Goal: Task Accomplishment & Management: Manage account settings

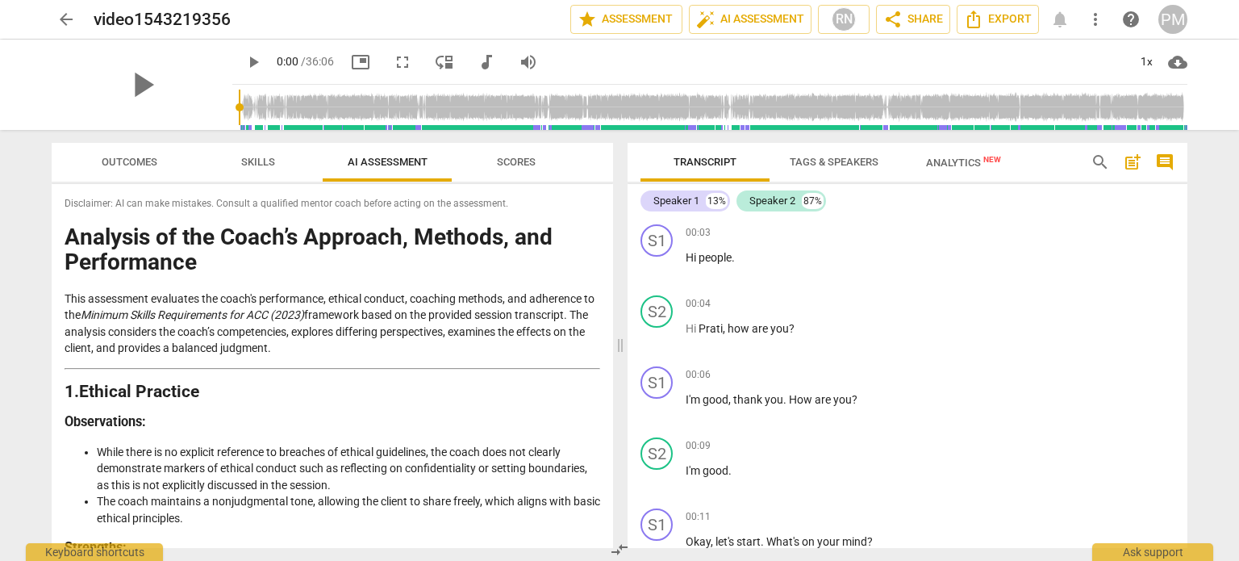
scroll to position [9511, 0]
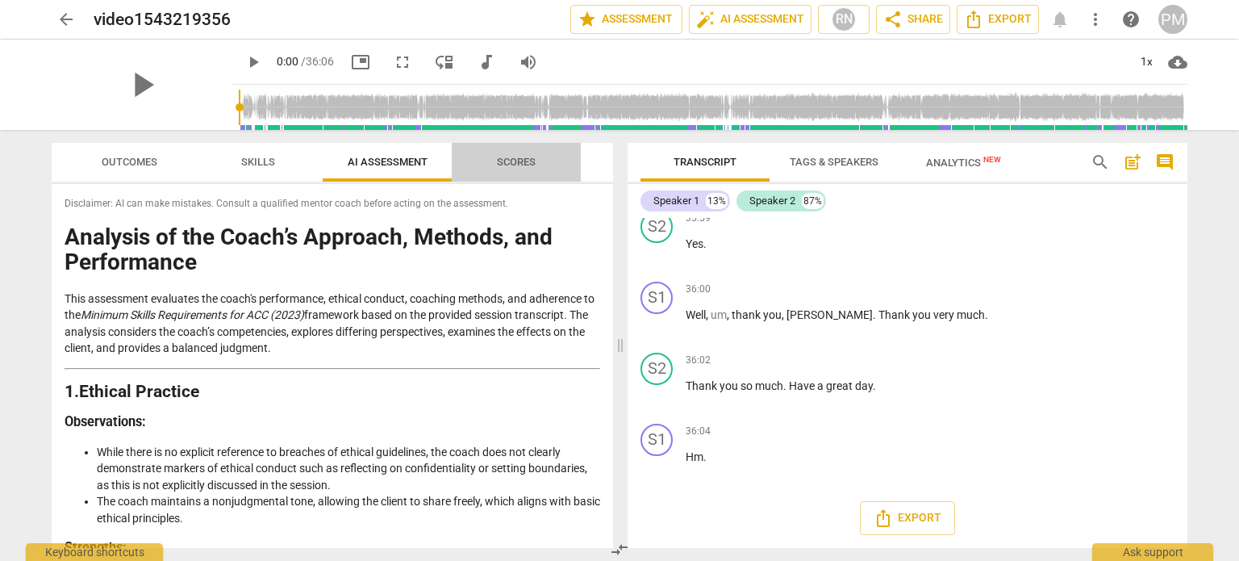
click at [521, 165] on span "Scores" at bounding box center [516, 162] width 39 height 12
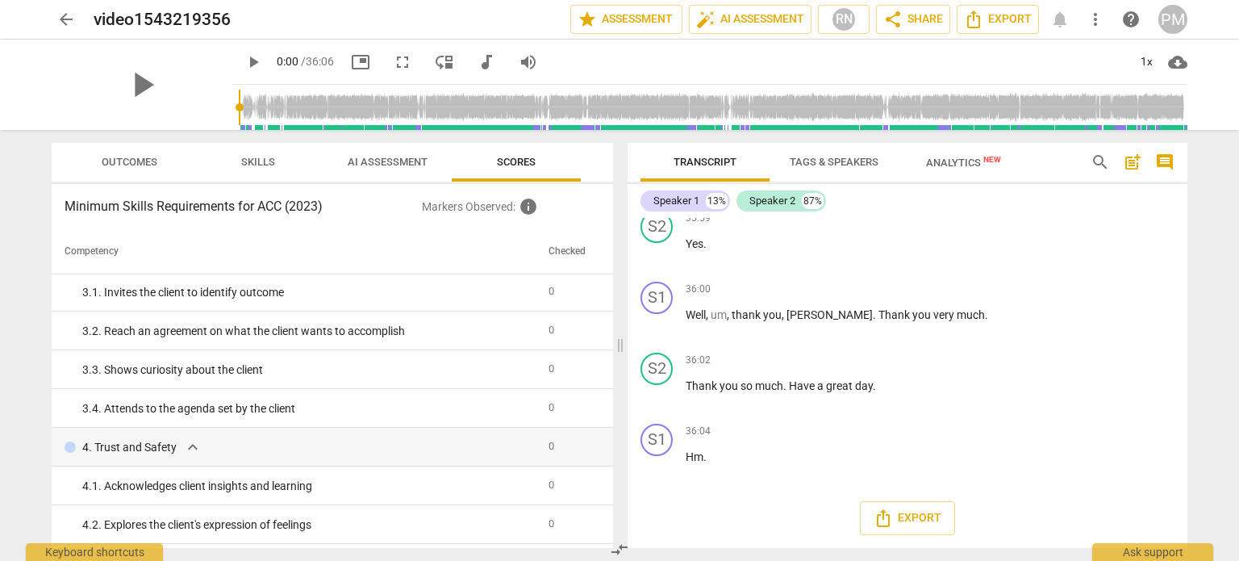
scroll to position [0, 0]
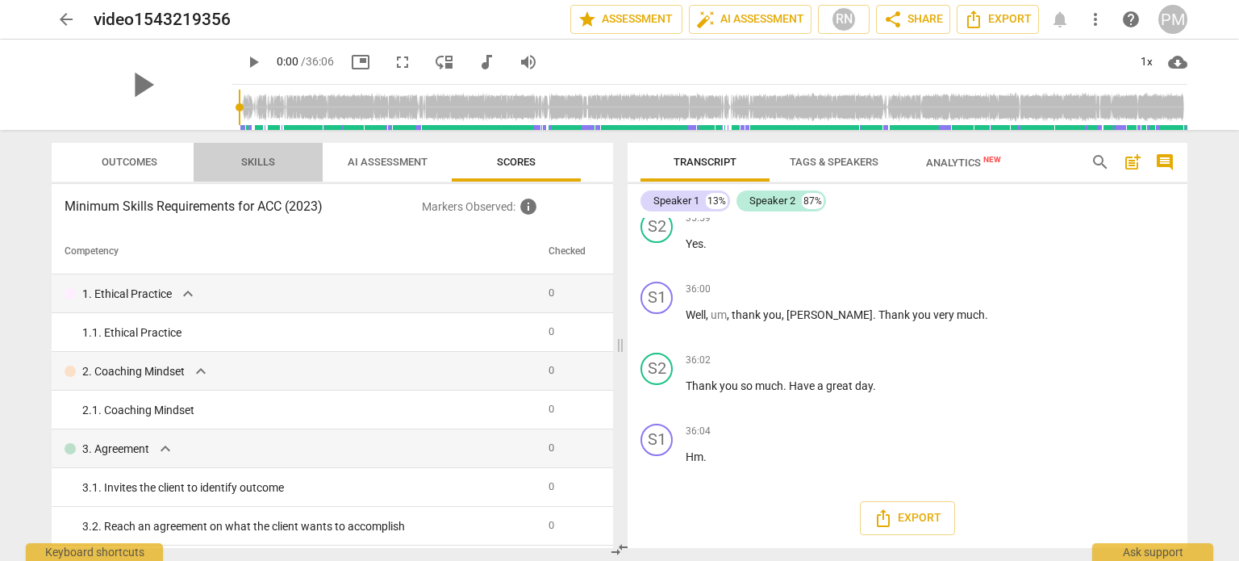
click at [247, 164] on span "Skills" at bounding box center [258, 162] width 34 height 12
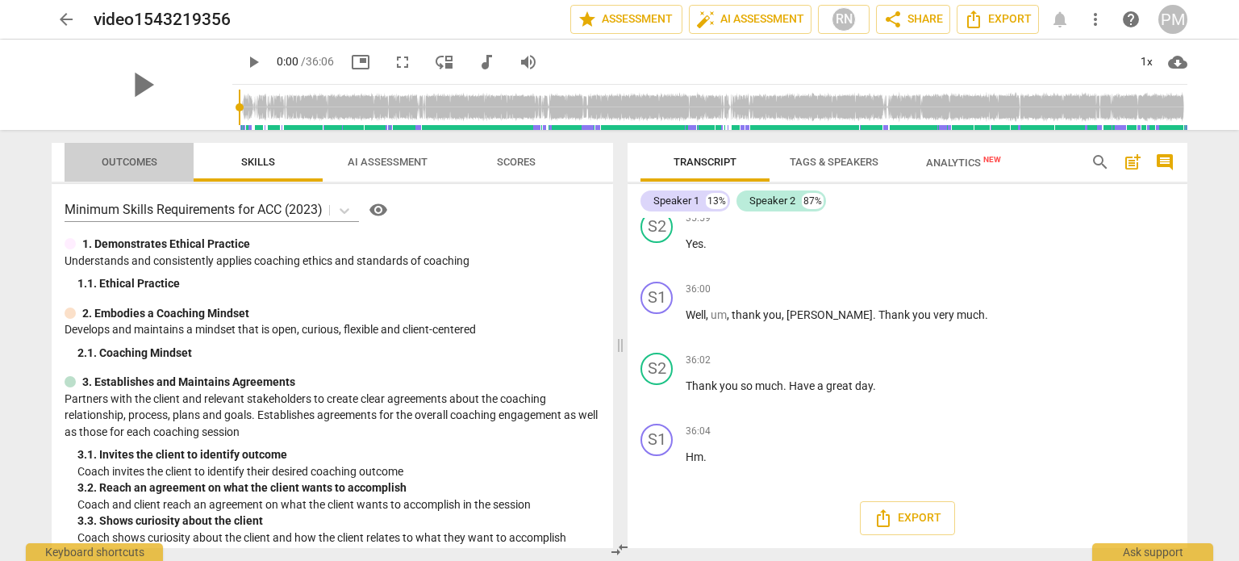
click at [145, 161] on span "Outcomes" at bounding box center [130, 162] width 56 height 12
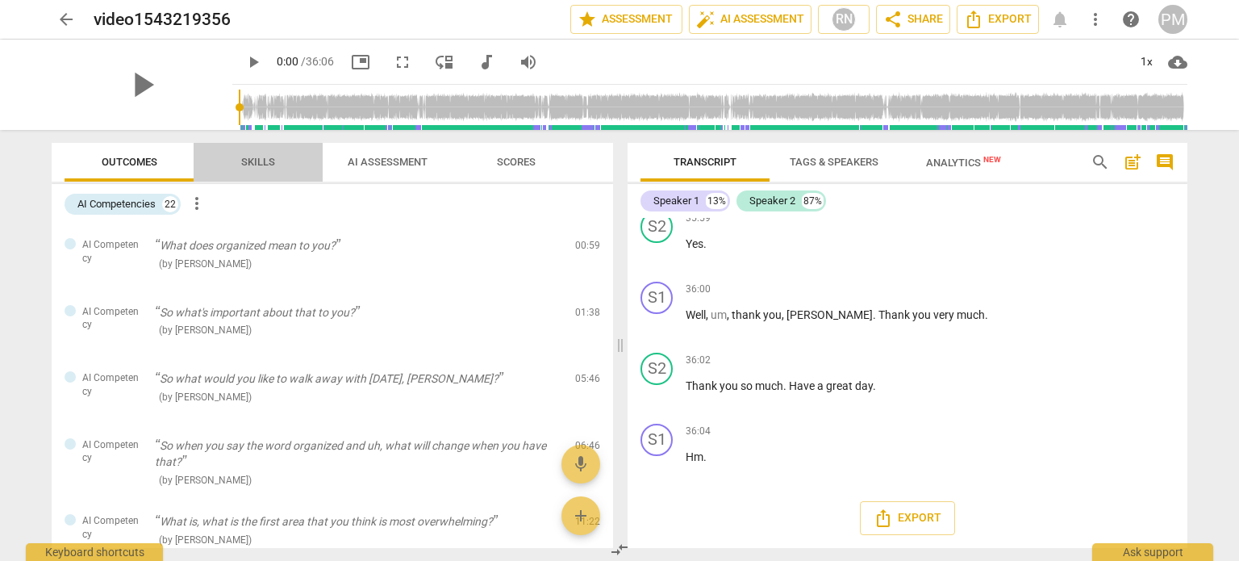
click at [259, 161] on span "Skills" at bounding box center [258, 162] width 34 height 12
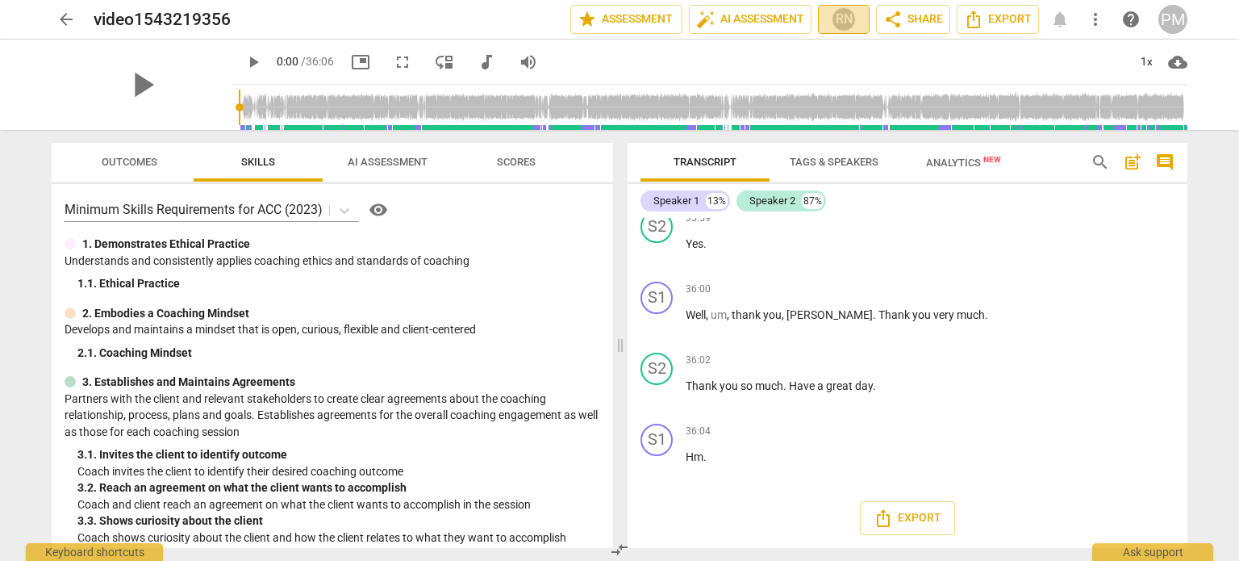
click at [842, 24] on div "RN" at bounding box center [844, 19] width 24 height 24
click at [1005, 249] on div at bounding box center [619, 280] width 1239 height 561
click at [257, 23] on span "edit" at bounding box center [258, 19] width 19 height 19
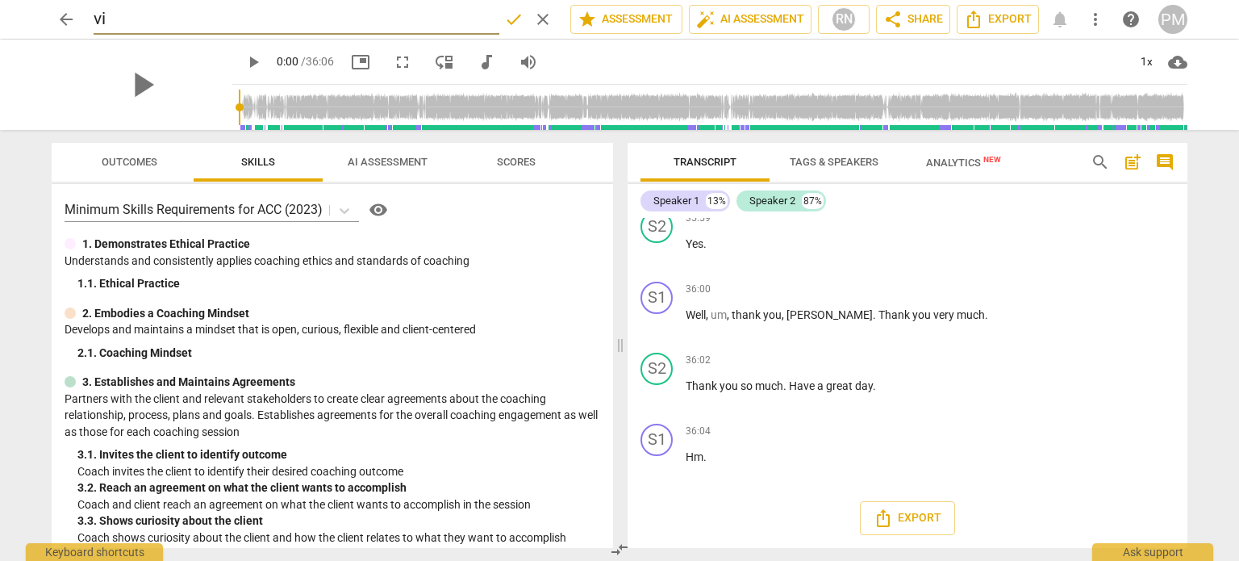
type input "v"
type input "DP 1"
click at [504, 25] on span "done" at bounding box center [513, 19] width 19 height 19
click at [62, 7] on button "arrow_back" at bounding box center [66, 19] width 29 height 29
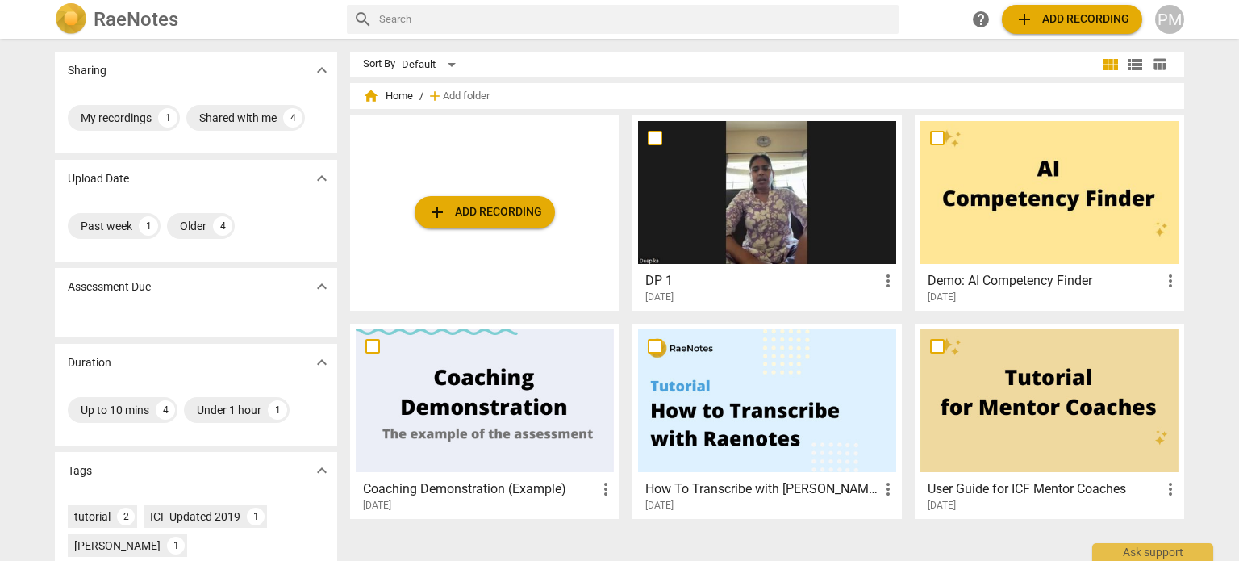
click at [1167, 17] on div "PM" at bounding box center [1169, 19] width 29 height 29
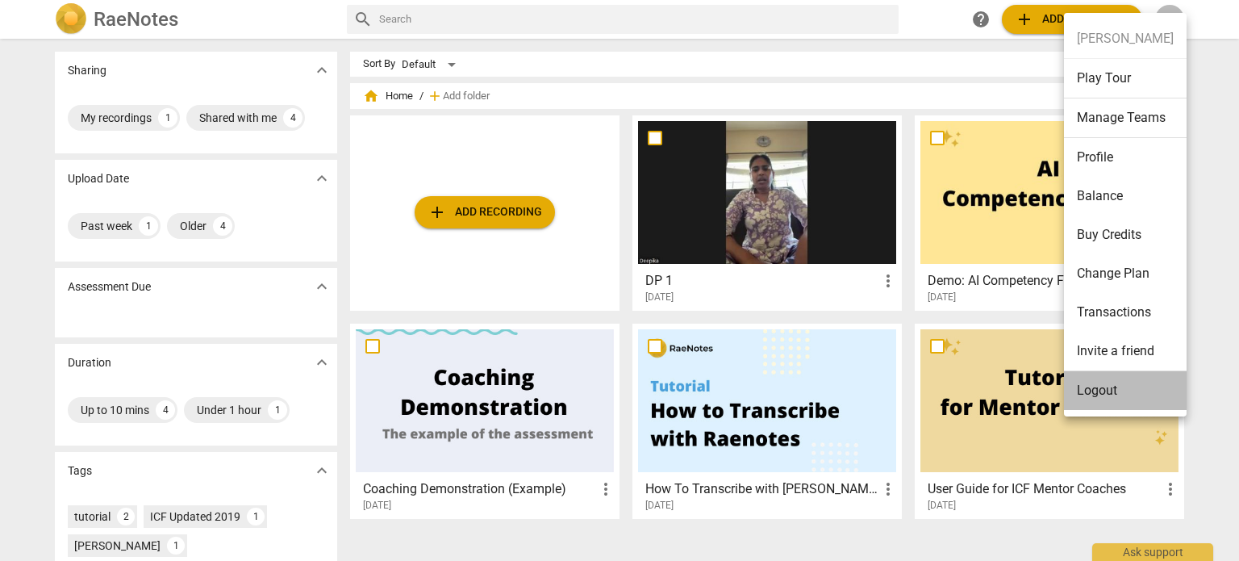
click at [1109, 386] on li "Logout" at bounding box center [1125, 390] width 123 height 39
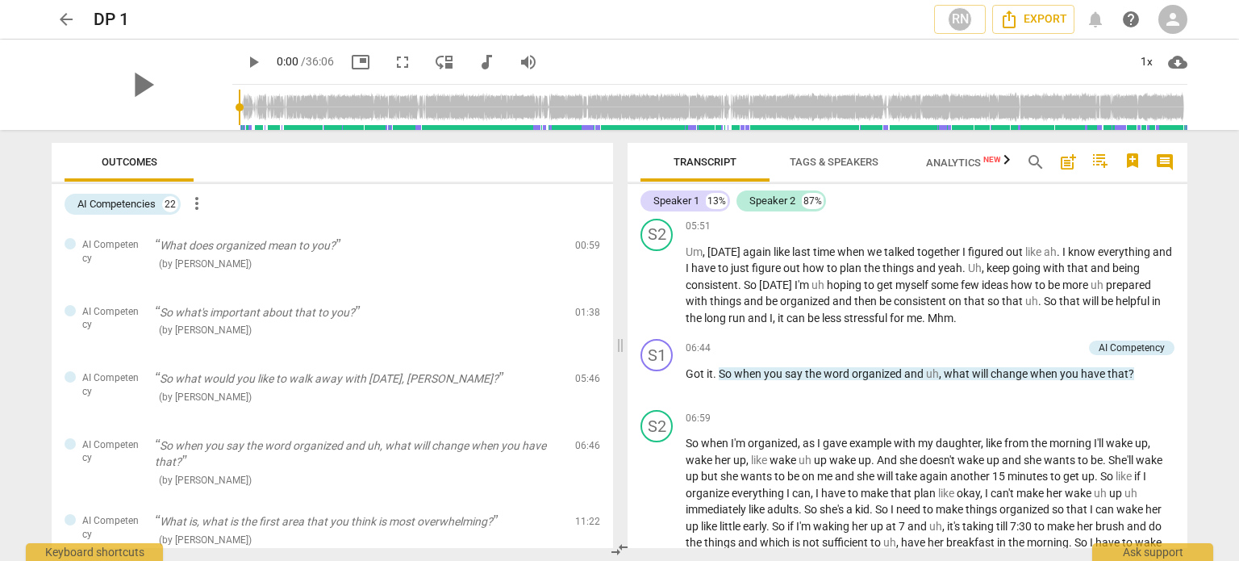
scroll to position [2149, 0]
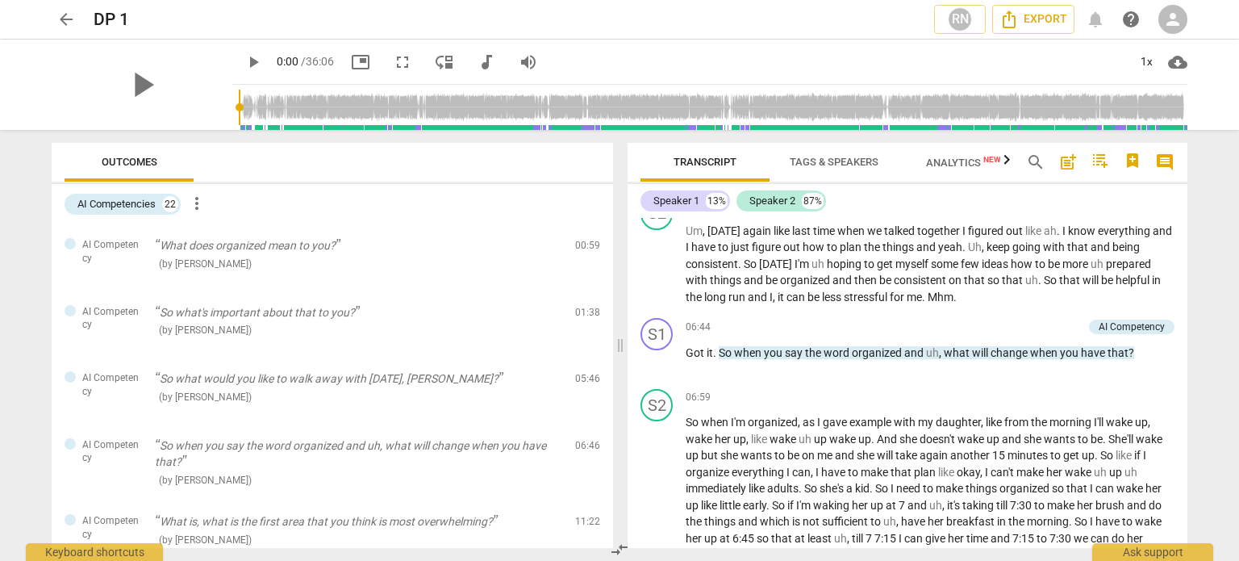
click at [804, 528] on span "not" at bounding box center [812, 521] width 19 height 13
